Goal: Use online tool/utility

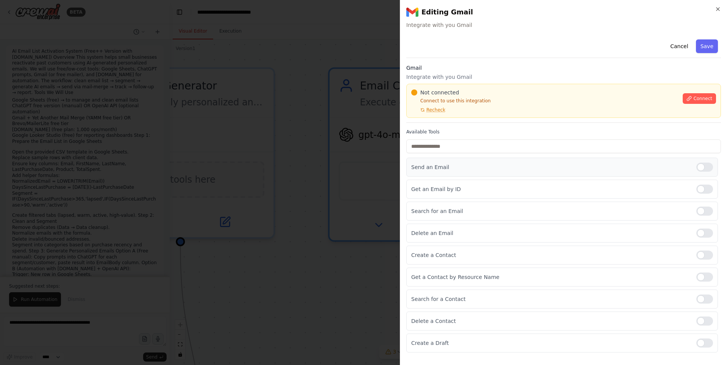
scroll to position [1129, 0]
click at [702, 100] on span "Connect" at bounding box center [702, 98] width 19 height 6
